Goal: Information Seeking & Learning: Learn about a topic

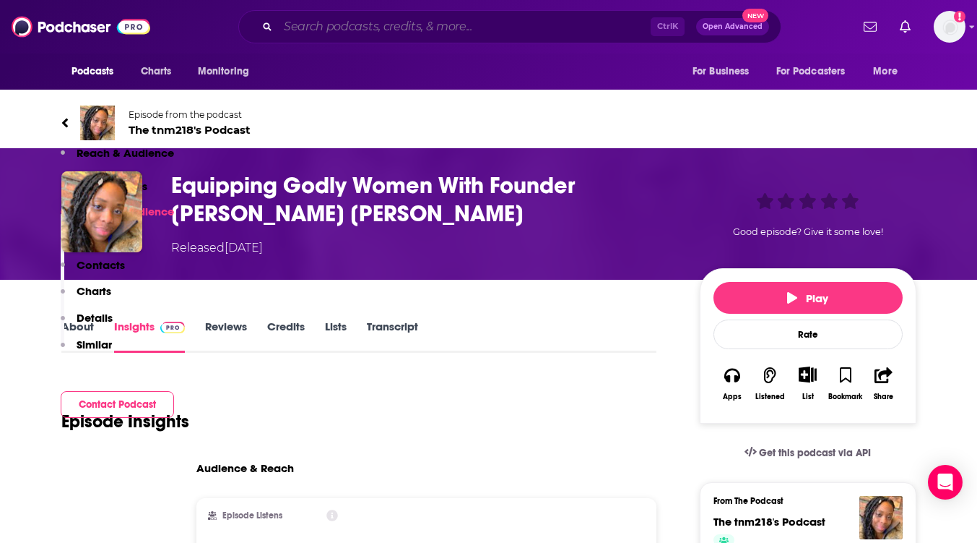
click at [324, 26] on input "Search podcasts, credits, & more..." at bounding box center [464, 26] width 373 height 23
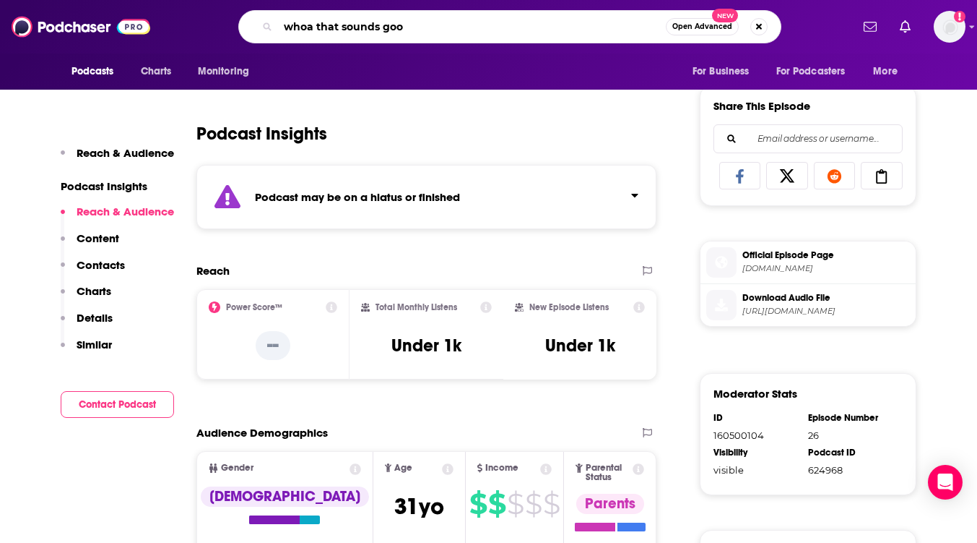
type input "whoa that sounds good"
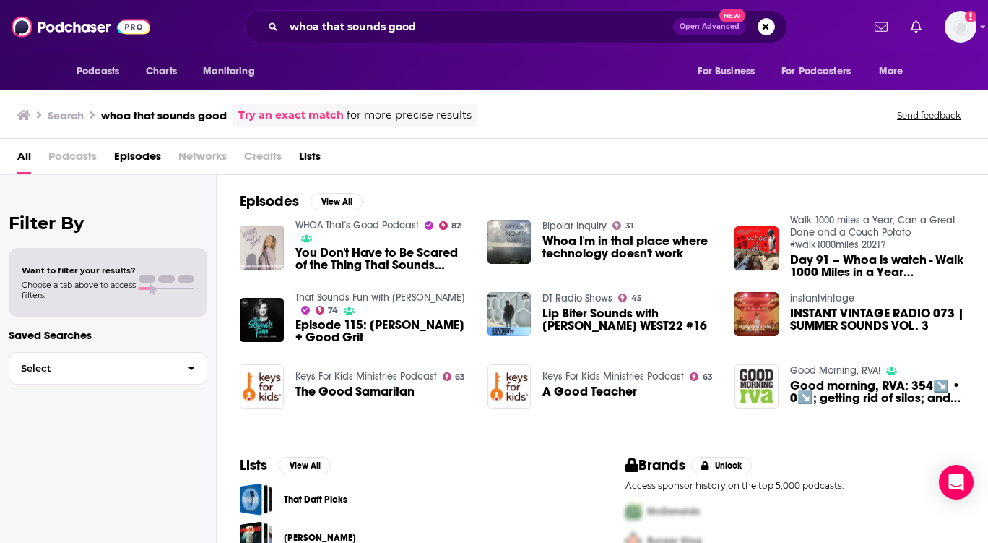
click at [263, 238] on img "You Don't Have to Be Scared of the Thing That Sounds Impossible | Sadie Roberts…" at bounding box center [262, 247] width 44 height 44
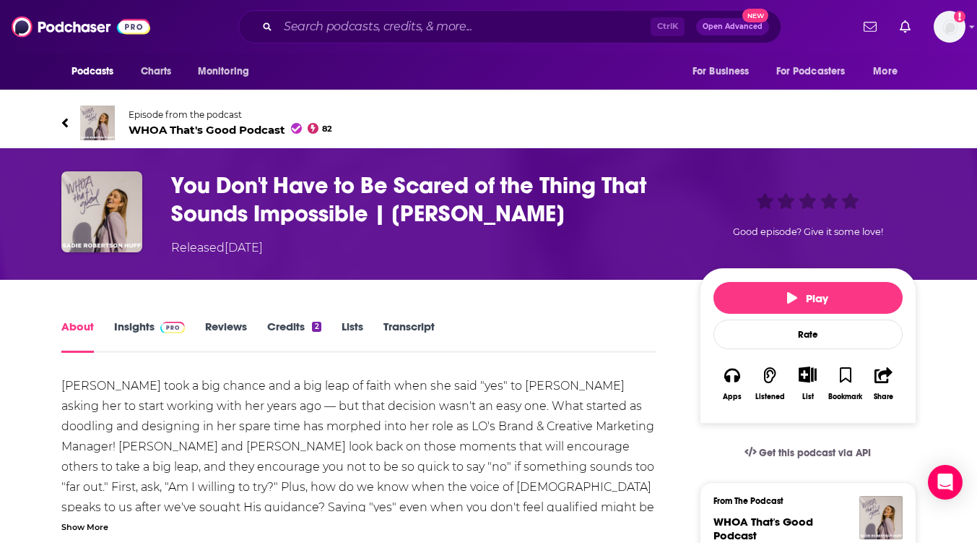
click at [158, 326] on span at bounding box center [170, 326] width 31 height 14
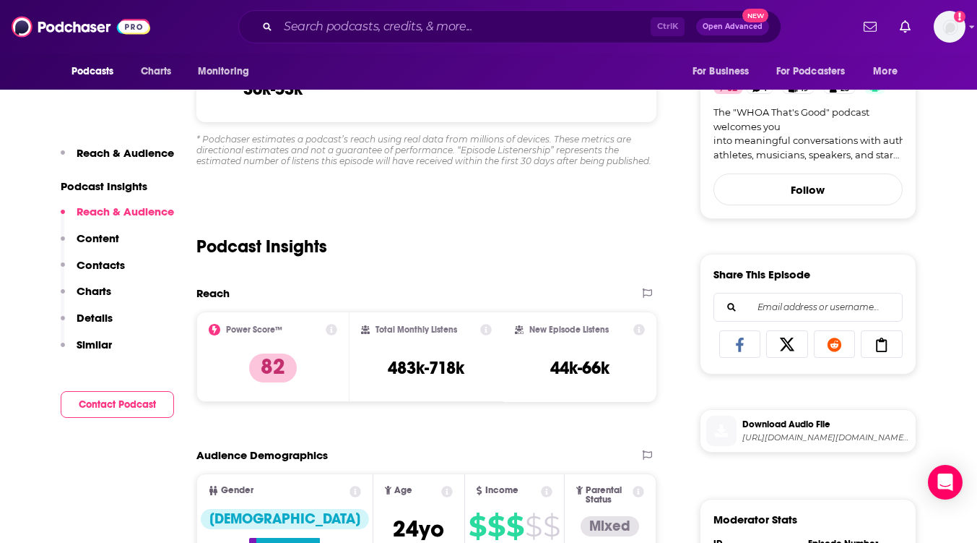
scroll to position [506, 0]
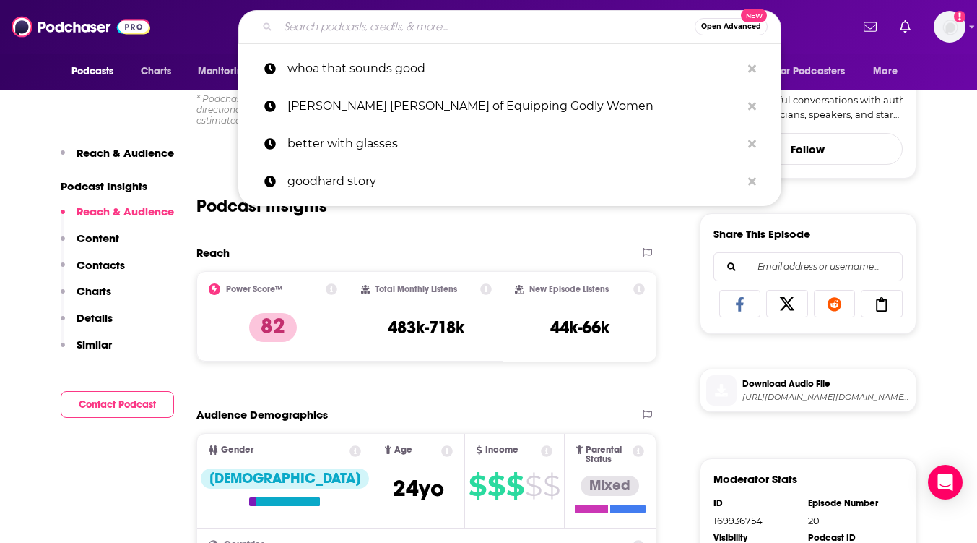
click at [337, 31] on input "Search podcasts, credits, & more..." at bounding box center [486, 26] width 417 height 23
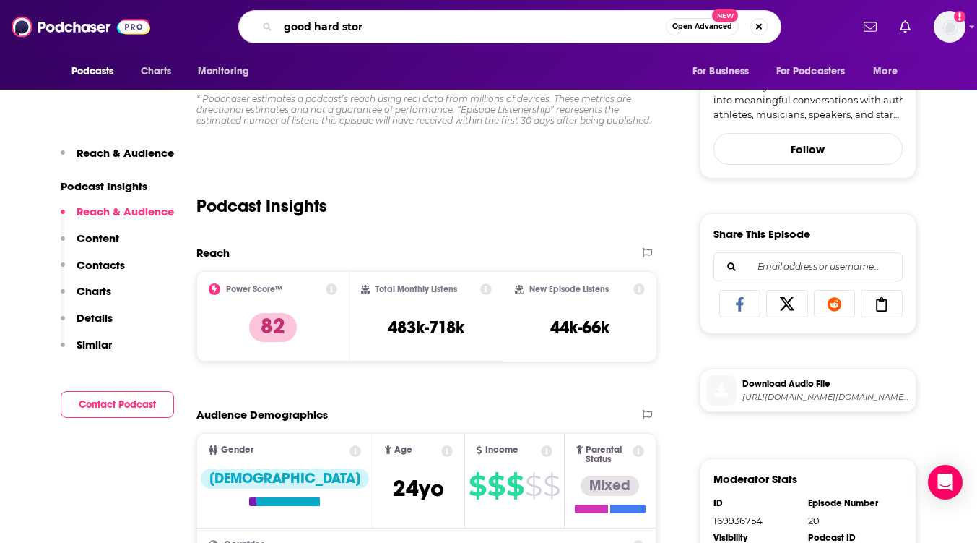
type input "good hard story"
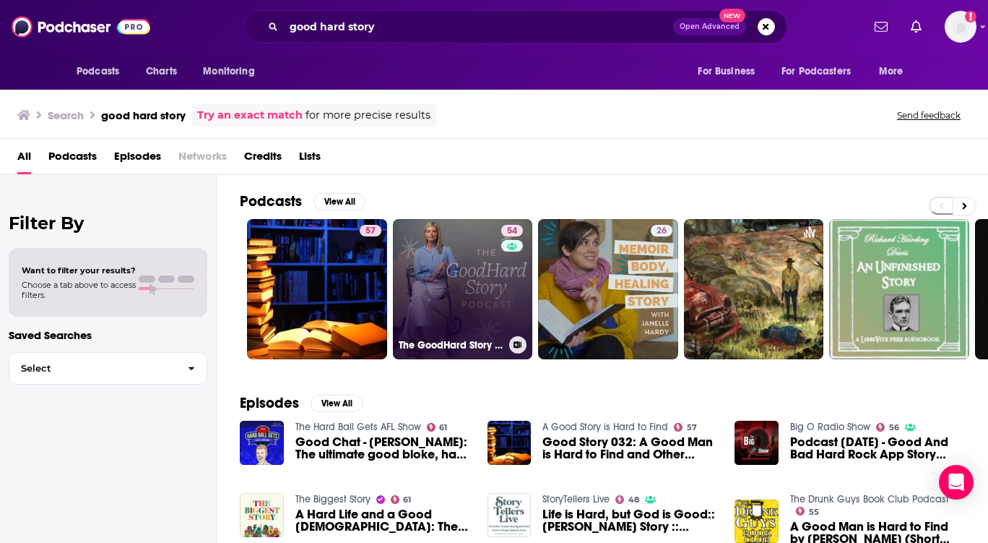
click at [462, 285] on link "54 The GoodHard Story Podcast" at bounding box center [463, 289] width 140 height 140
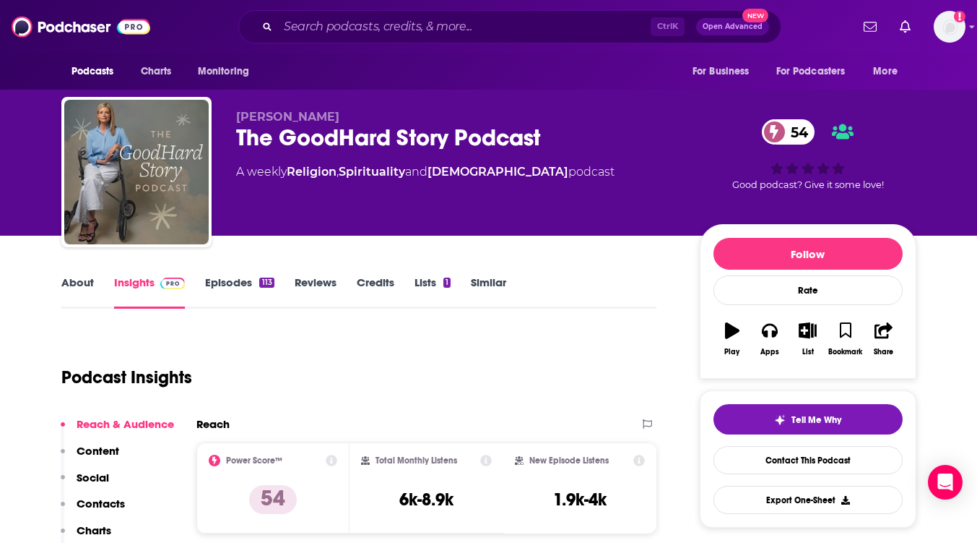
scroll to position [289, 0]
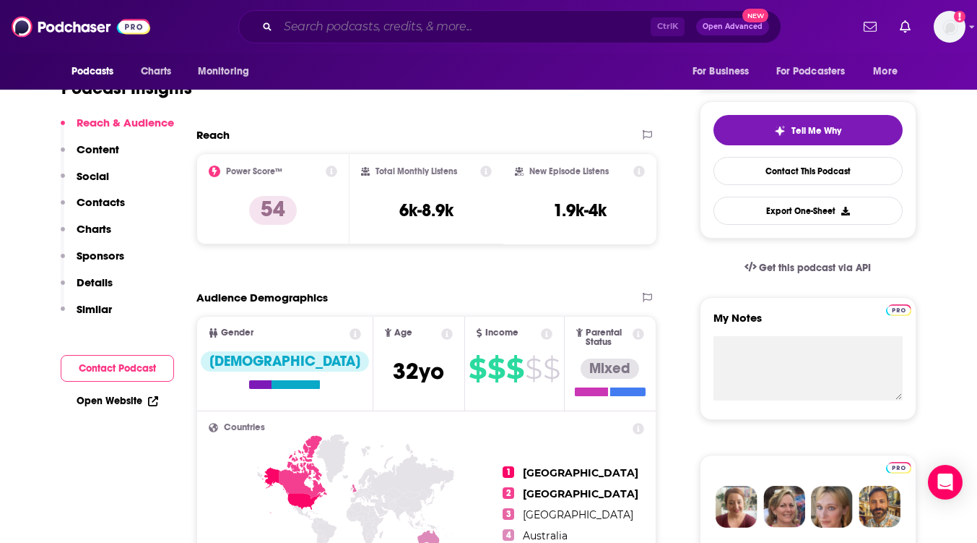
click at [377, 27] on input "Search podcasts, credits, & more..." at bounding box center [464, 26] width 373 height 23
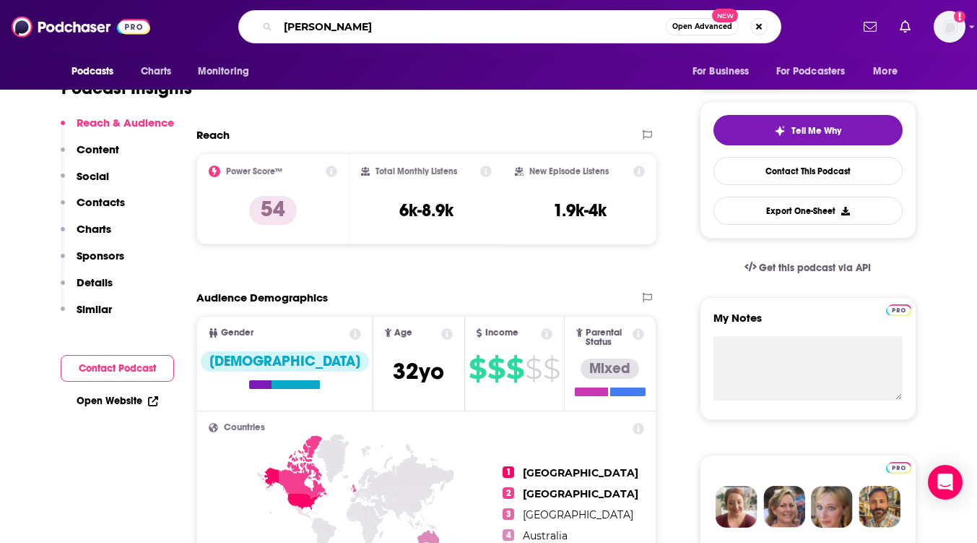
type input "[PERSON_NAME]"
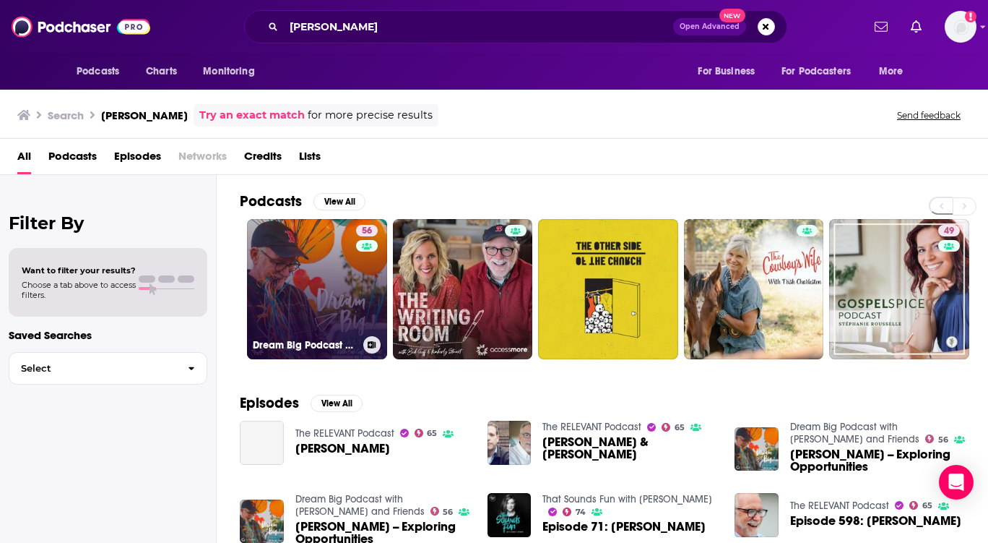
click at [322, 281] on link "56 Dream Big Podcast with [PERSON_NAME] and Friends" at bounding box center [317, 289] width 140 height 140
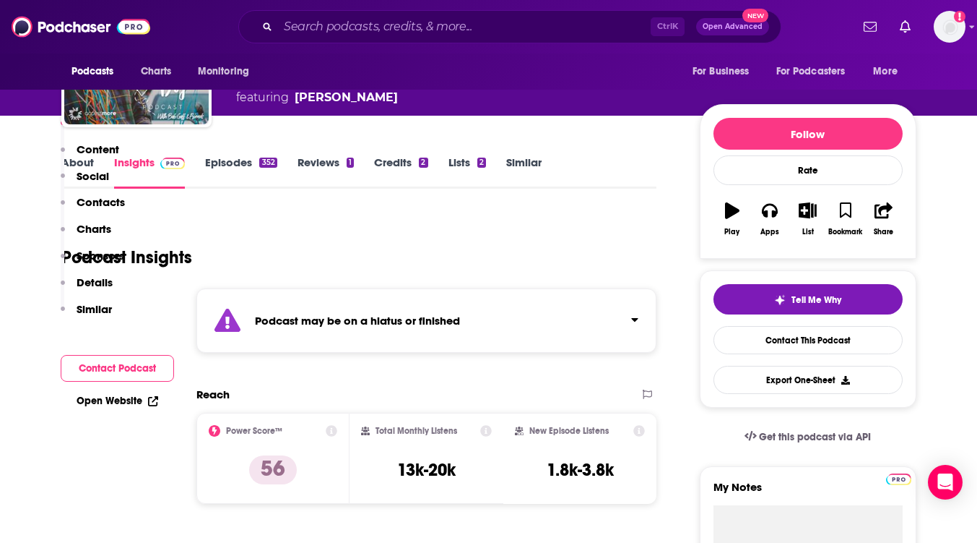
scroll to position [289, 0]
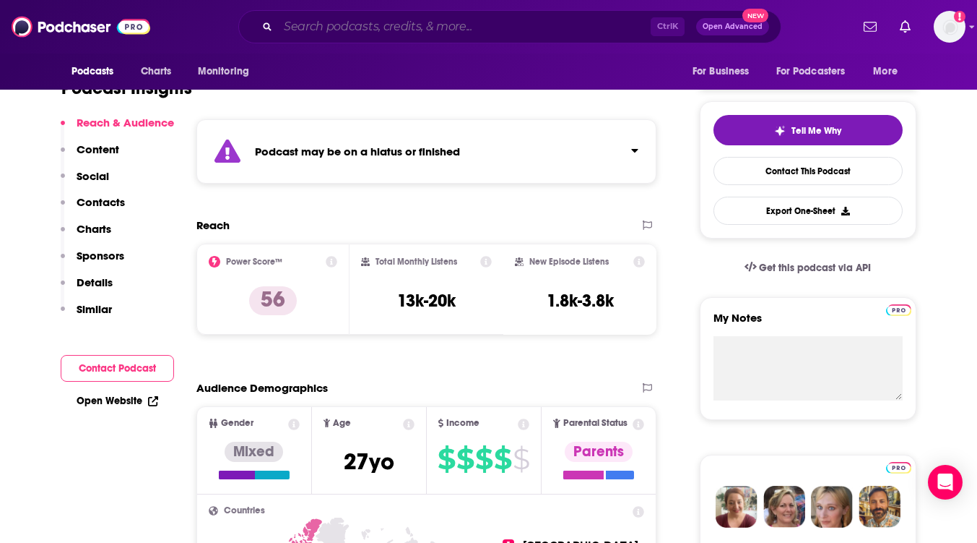
click at [352, 23] on input "Search podcasts, credits, & more..." at bounding box center [464, 26] width 373 height 23
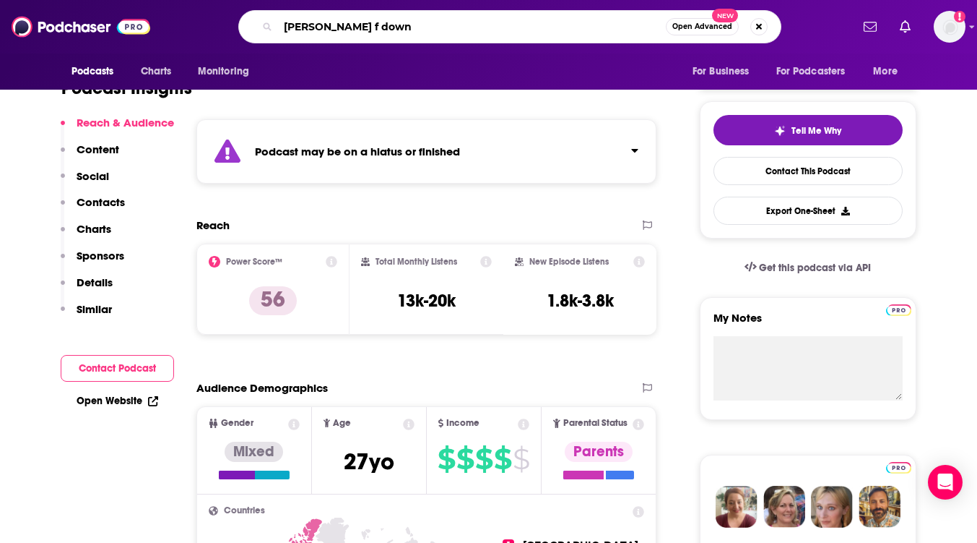
type input "[PERSON_NAME]"
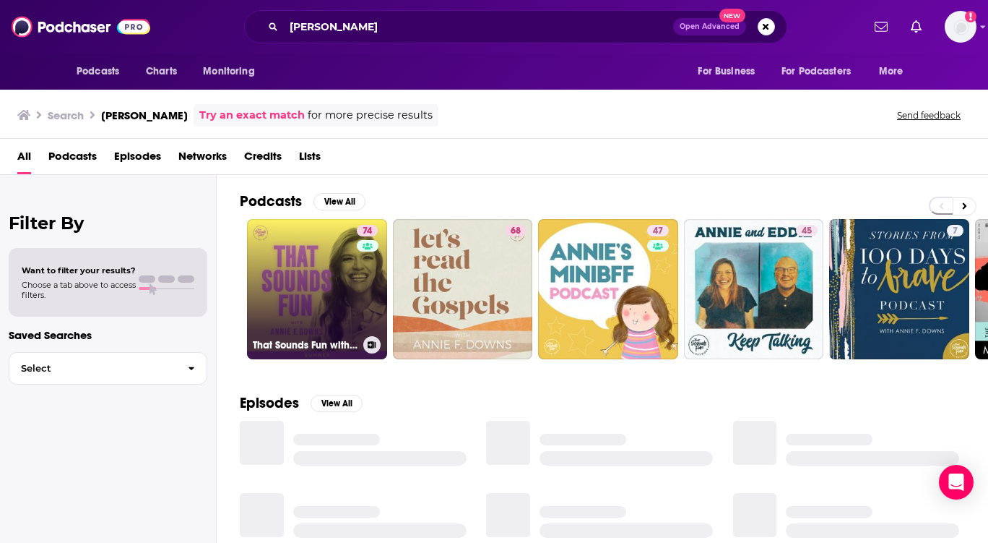
click at [334, 275] on link "74 That Sounds Fun with [PERSON_NAME]" at bounding box center [317, 289] width 140 height 140
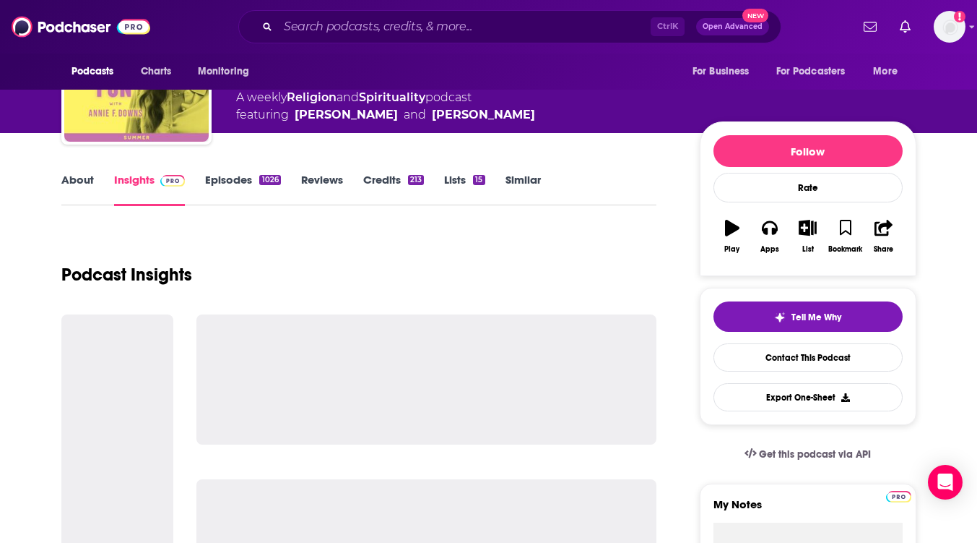
scroll to position [217, 0]
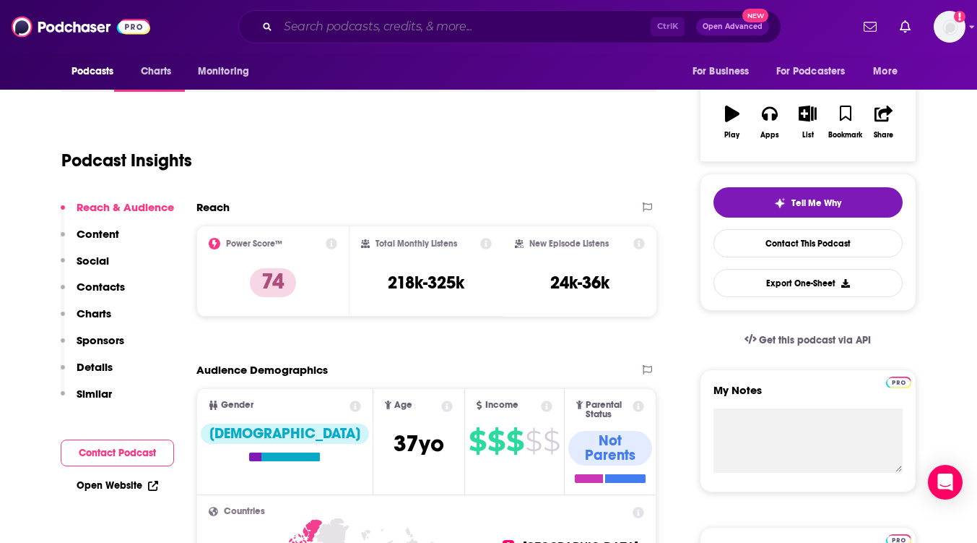
click at [354, 31] on input "Search podcasts, credits, & more..." at bounding box center [464, 26] width 373 height 23
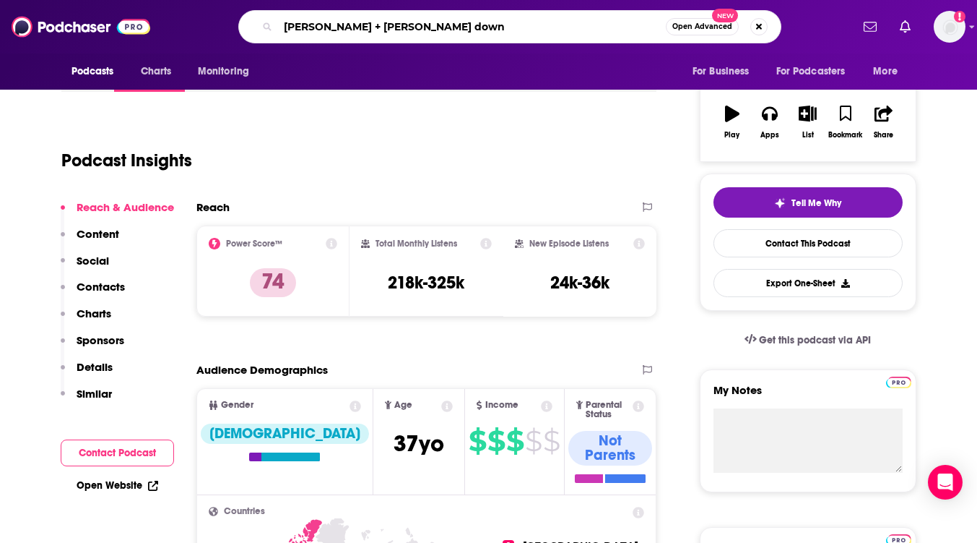
type input "[PERSON_NAME] + [PERSON_NAME]"
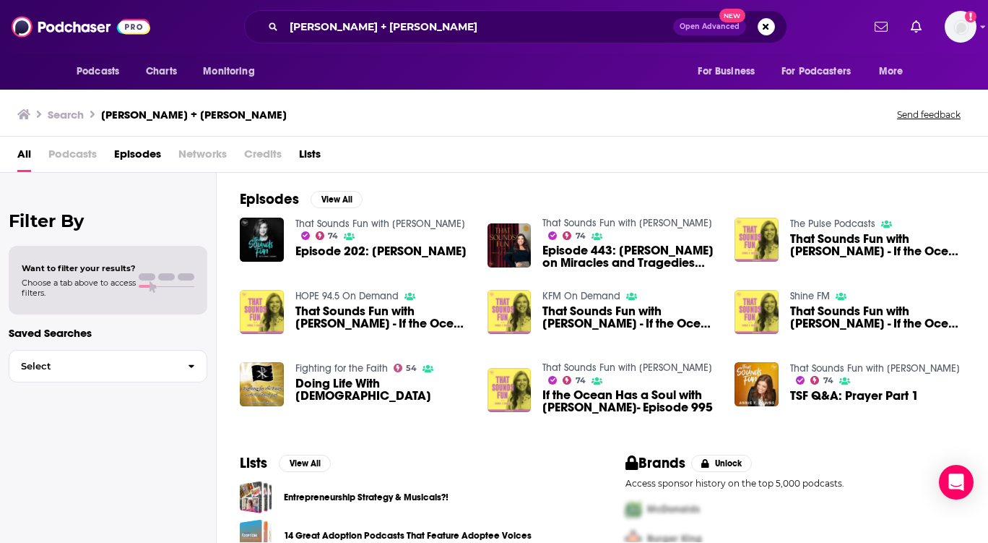
click at [636, 259] on span "Episode 443: [PERSON_NAME] on Miracles and Tragedies that are All Knotted-Up" at bounding box center [630, 256] width 175 height 25
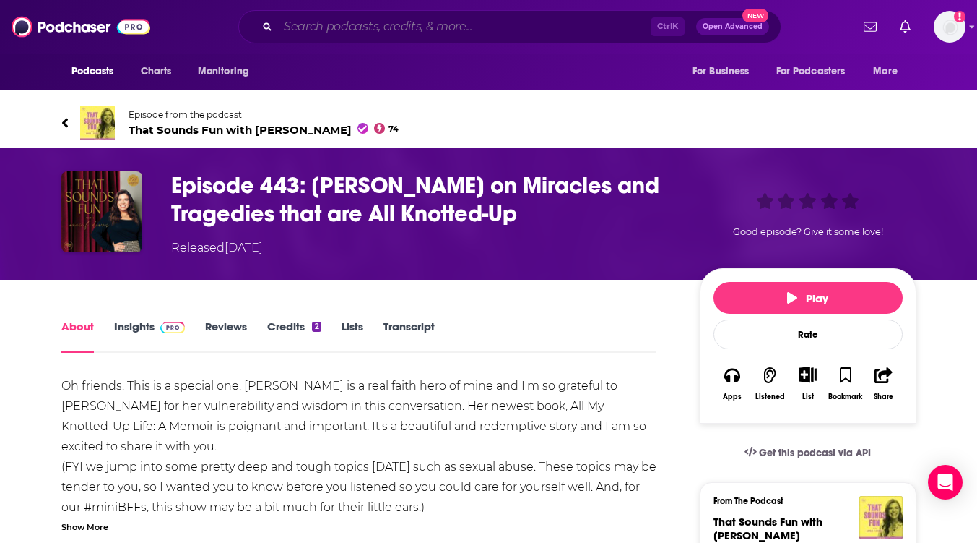
click at [459, 30] on input "Search podcasts, credits, & more..." at bounding box center [464, 26] width 373 height 23
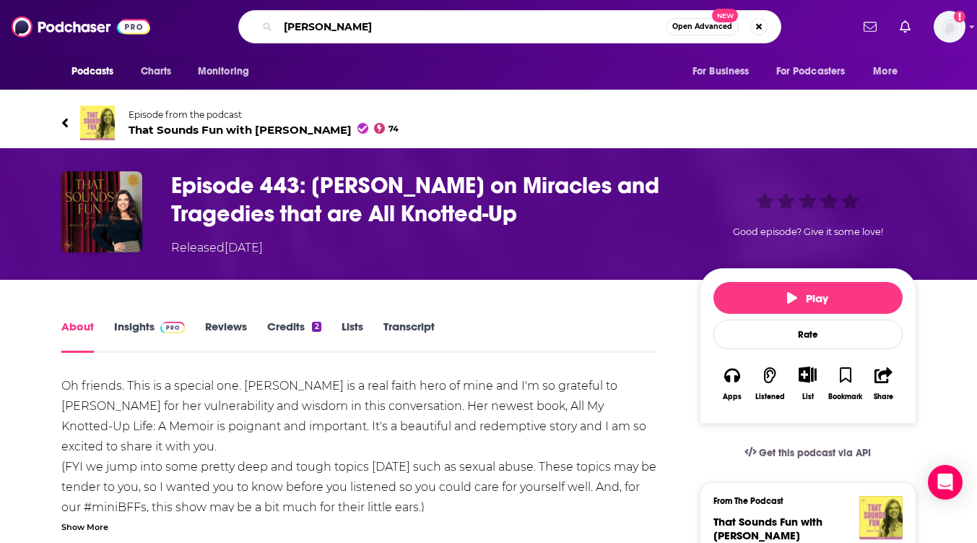
type input "[PERSON_NAME]"
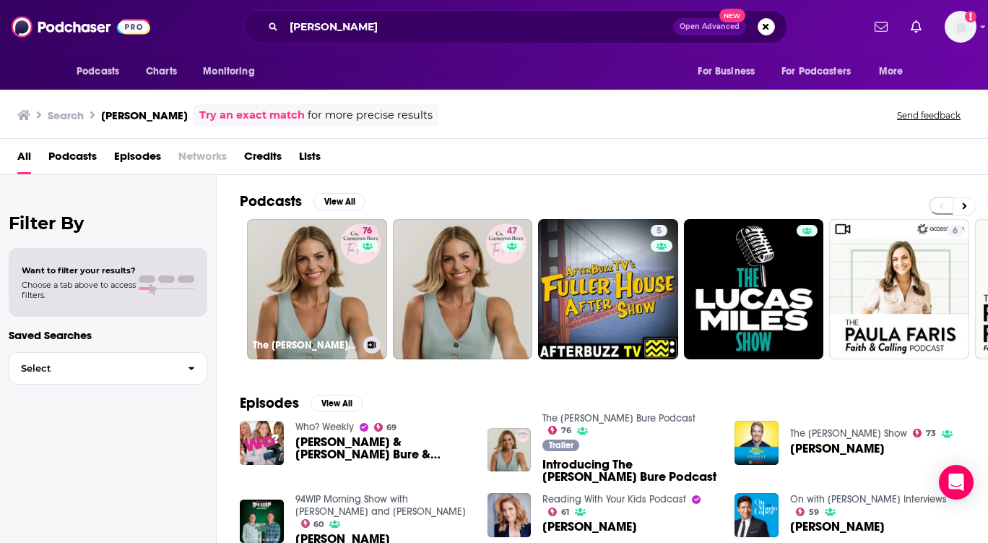
click at [334, 257] on link "76 The [PERSON_NAME] Bure Podcast" at bounding box center [317, 289] width 140 height 140
